Goal: Task Accomplishment & Management: Complete application form

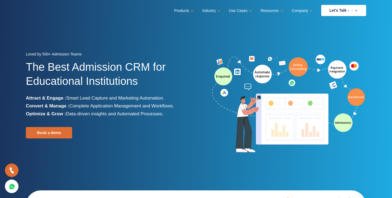
click at [9, 186] on icon at bounding box center [12, 187] width 6 height 8
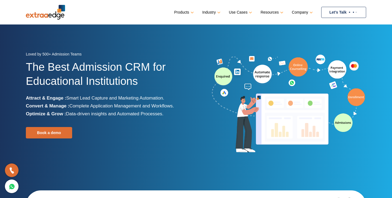
click at [332, 14] on link "Let’s Talk" at bounding box center [344, 12] width 45 height 11
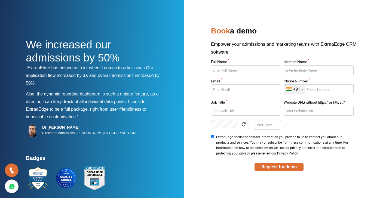
click at [225, 69] on input "Full Name *" at bounding box center [246, 70] width 70 height 10
type input "Kuldeep"
click at [294, 68] on input "Institute Name *" at bounding box center [319, 70] width 70 height 10
type input "Relinns"
click at [256, 86] on input "Email *" at bounding box center [246, 89] width 70 height 10
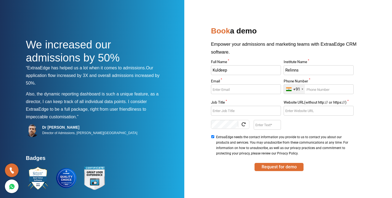
type input "[EMAIL_ADDRESS][DOMAIN_NAME]"
click at [316, 92] on input "Phone Number *" at bounding box center [319, 89] width 70 height 10
type input "9569104314"
click at [256, 110] on input "Job Title *" at bounding box center [246, 111] width 70 height 10
type input "Developer"
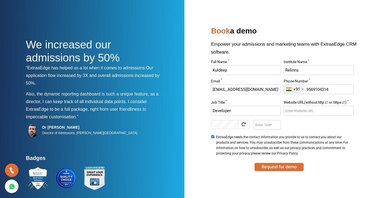
click at [301, 113] on input "Website URL(without http:// or https://) *" at bounding box center [319, 111] width 70 height 10
type input "[DOMAIN_NAME]"
click at [268, 127] on input "Enter Text" at bounding box center [267, 125] width 27 height 10
click at [273, 167] on button "Request for demo" at bounding box center [279, 167] width 49 height 8
type input "bmhU"
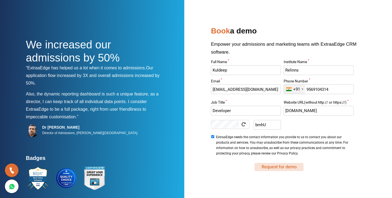
click at [264, 167] on button "Request for demo" at bounding box center [279, 167] width 49 height 8
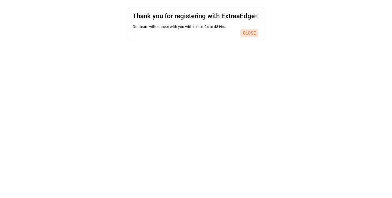
click at [250, 34] on button "CLOSE" at bounding box center [250, 33] width 18 height 8
